Goal: Task Accomplishment & Management: Manage account settings

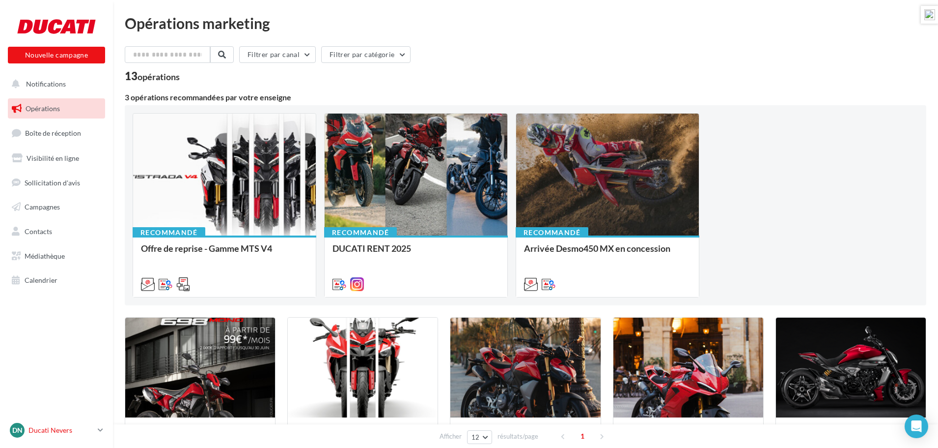
click at [52, 431] on p "Ducati Nevers" at bounding box center [60, 430] width 65 height 10
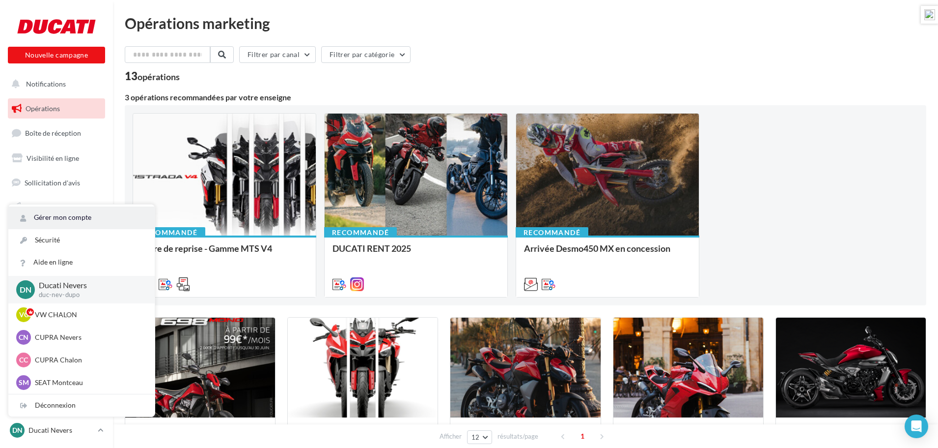
click at [92, 218] on link "Gérer mon compte" at bounding box center [81, 217] width 146 height 22
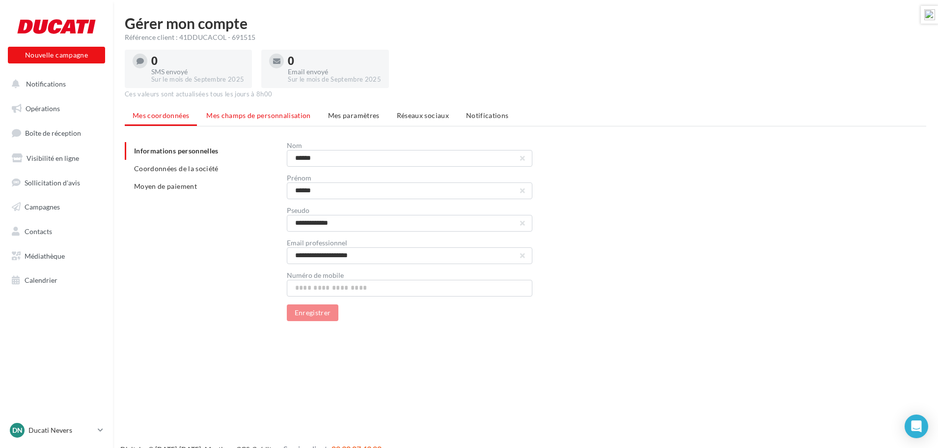
click at [267, 119] on span "Mes champs de personnalisation" at bounding box center [258, 115] width 105 height 8
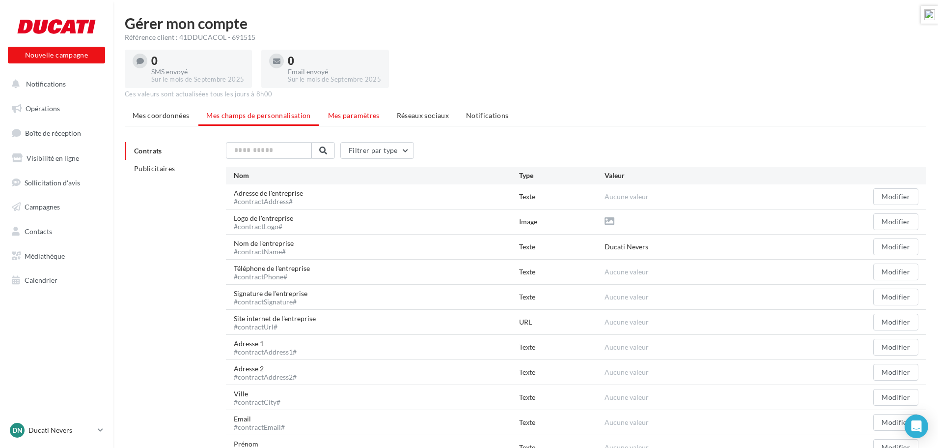
click at [356, 116] on span "Mes paramètres" at bounding box center [354, 115] width 52 height 8
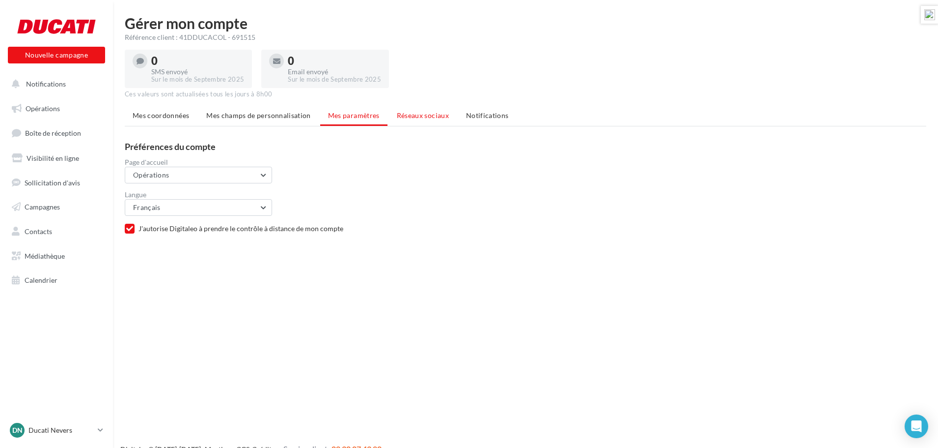
click at [409, 114] on span "Réseaux sociaux" at bounding box center [423, 115] width 52 height 8
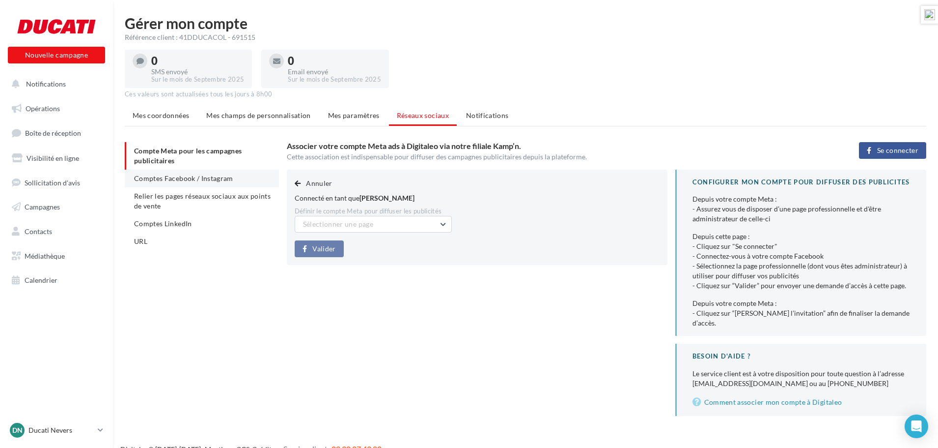
click at [174, 176] on span "Comptes Facebook / Instagram" at bounding box center [183, 178] width 99 height 8
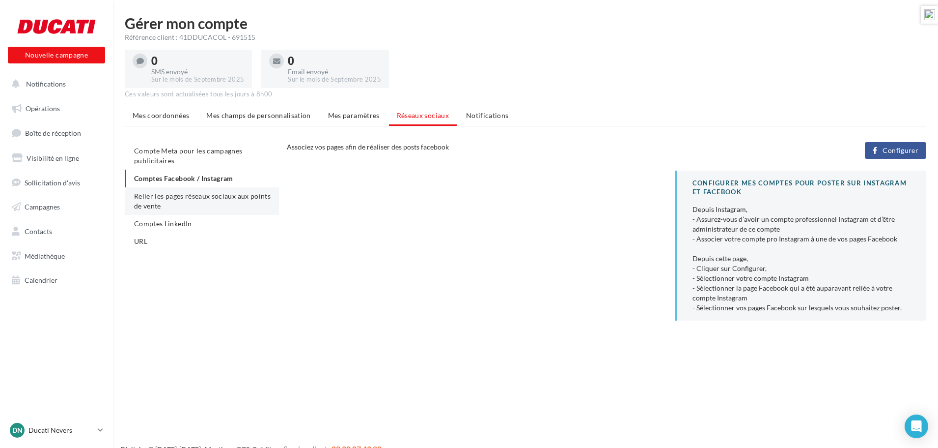
click at [221, 196] on span "Relier les pages réseaux sociaux aux points de vente" at bounding box center [202, 201] width 137 height 18
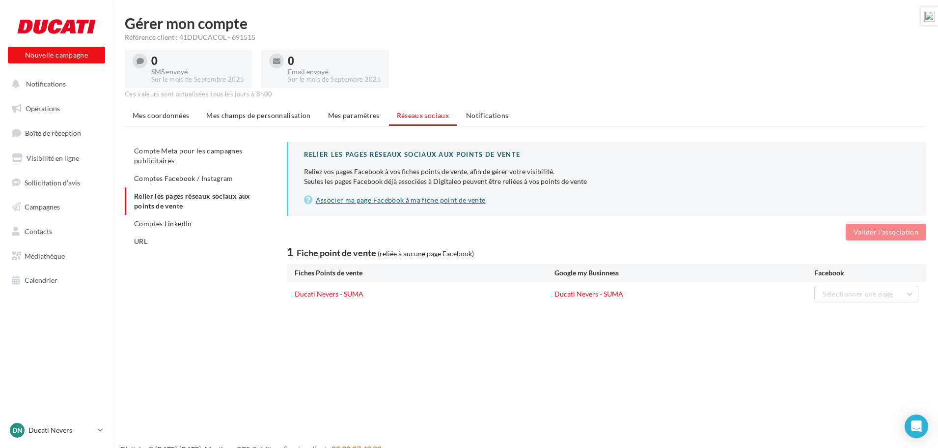
click at [392, 201] on link "Associer ma page Facebook à ma fiche point de vente" at bounding box center [607, 200] width 607 height 12
